Goal: Task Accomplishment & Management: Use online tool/utility

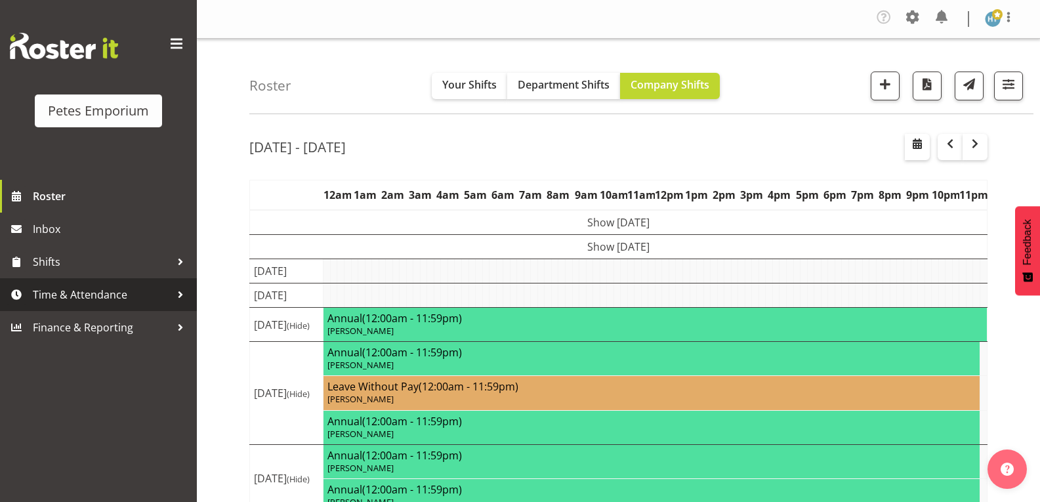
click at [94, 292] on span "Time & Attendance" at bounding box center [102, 295] width 138 height 20
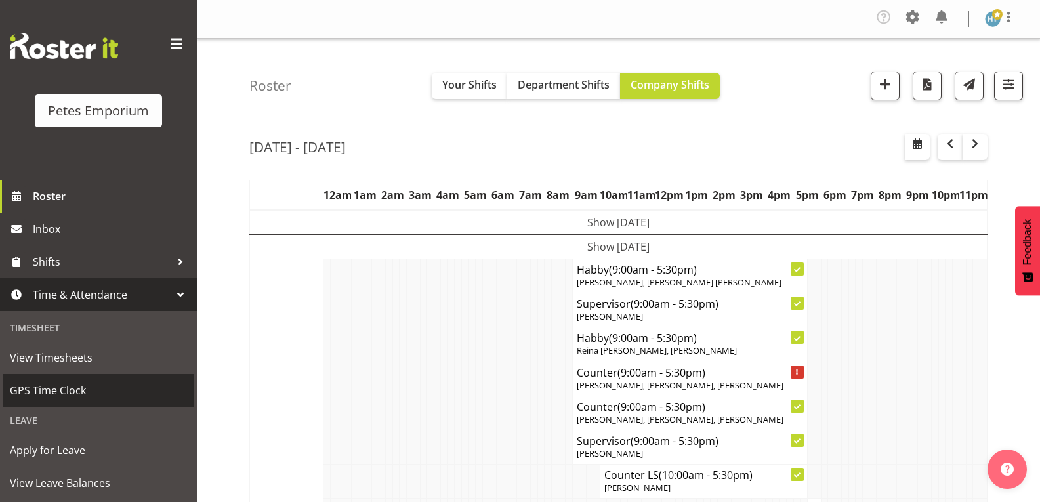
click at [53, 396] on span "GPS Time Clock" at bounding box center [98, 390] width 177 height 20
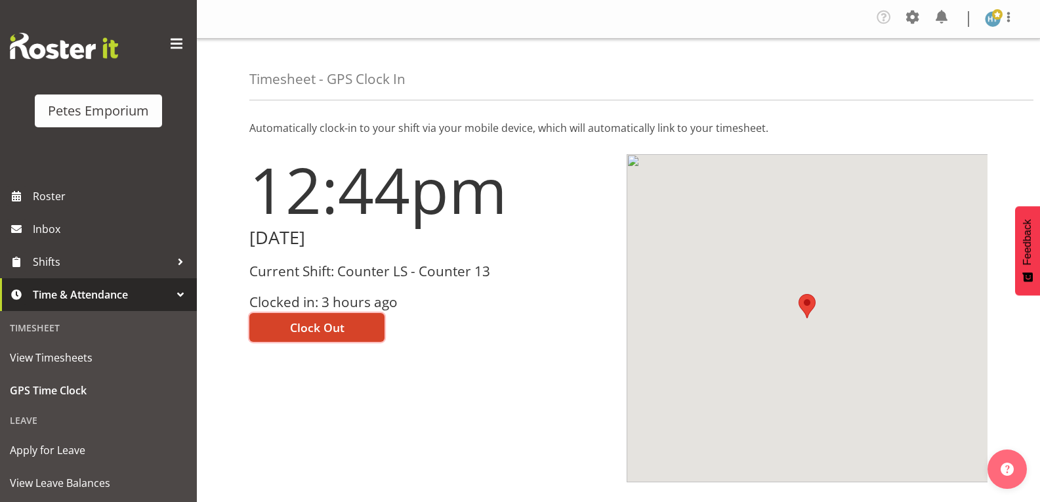
click at [314, 324] on span "Clock Out" at bounding box center [317, 327] width 54 height 17
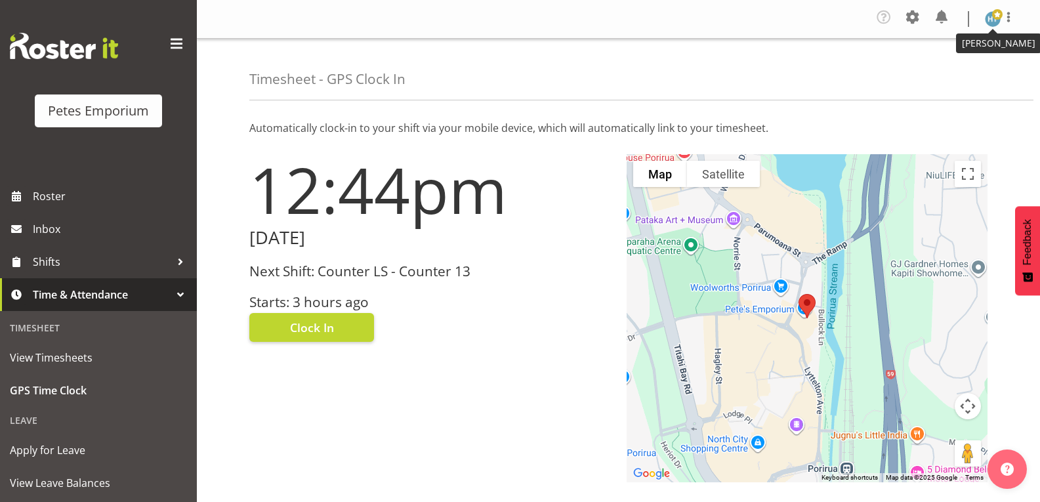
click at [990, 20] on img at bounding box center [993, 19] width 16 height 16
click at [927, 77] on link "Log Out" at bounding box center [953, 72] width 126 height 24
